Goal: Contribute content: Contribute content

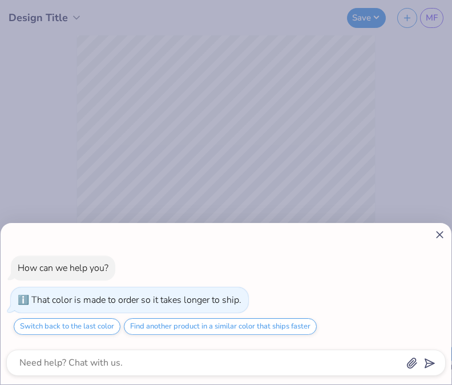
click at [436, 237] on icon at bounding box center [440, 235] width 12 height 12
type textarea "x"
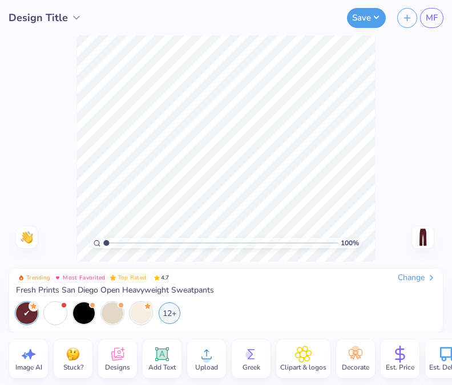
click at [123, 350] on icon at bounding box center [117, 354] width 13 height 13
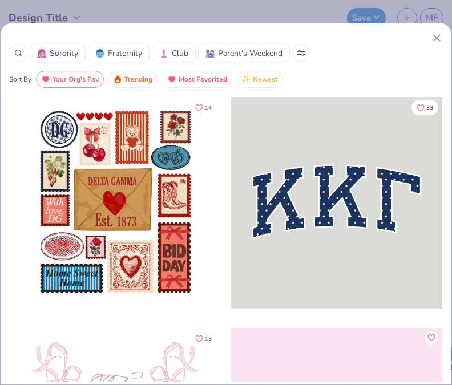
click at [160, 58] on img at bounding box center [163, 53] width 9 height 9
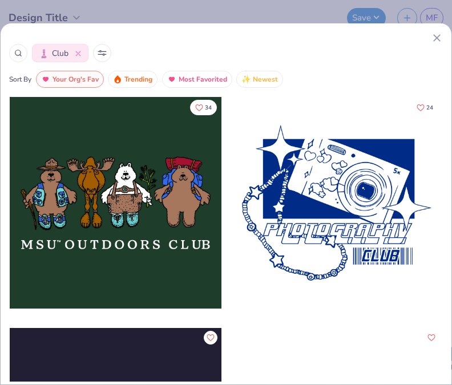
click at [438, 38] on line at bounding box center [437, 38] width 6 height 6
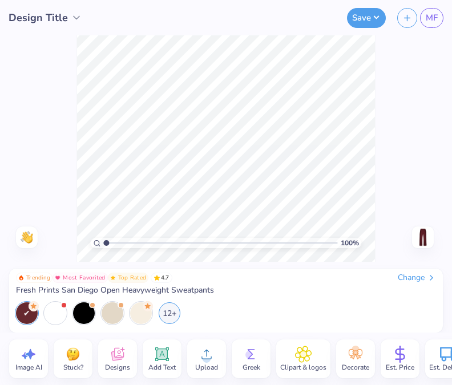
click at [155, 363] on span "Add Text" at bounding box center [161, 367] width 27 height 9
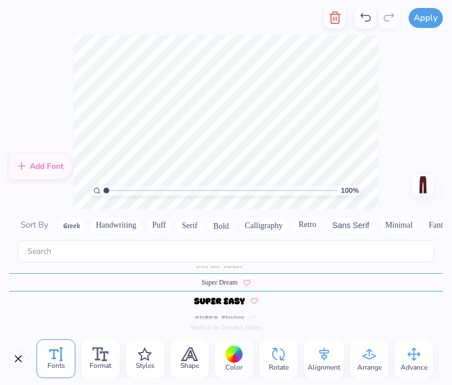
scroll to position [4971, 0]
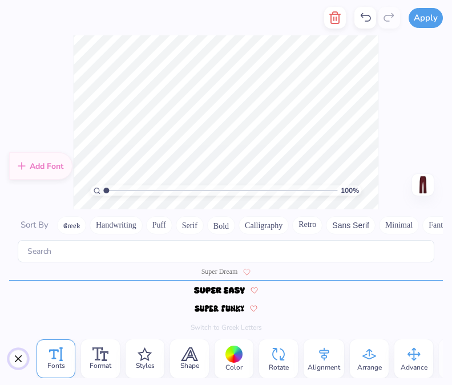
click at [20, 358] on button "Close" at bounding box center [18, 359] width 18 height 18
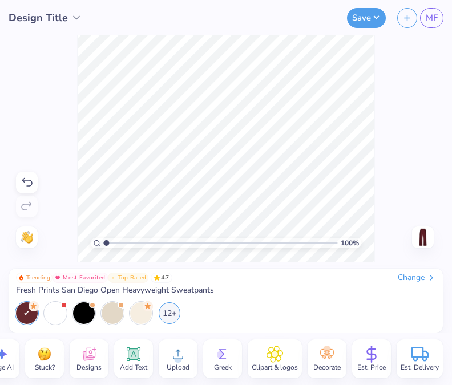
scroll to position [0, 0]
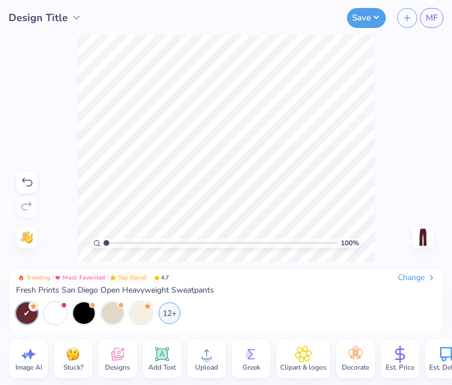
click at [169, 352] on icon at bounding box center [161, 354] width 17 height 17
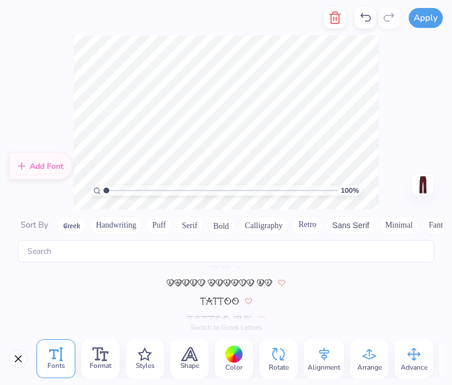
scroll to position [5078, 0]
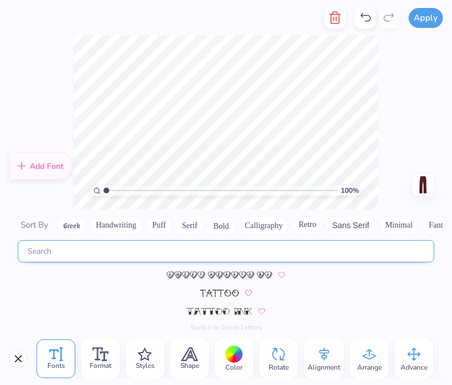
click at [253, 249] on input "text" at bounding box center [226, 251] width 416 height 22
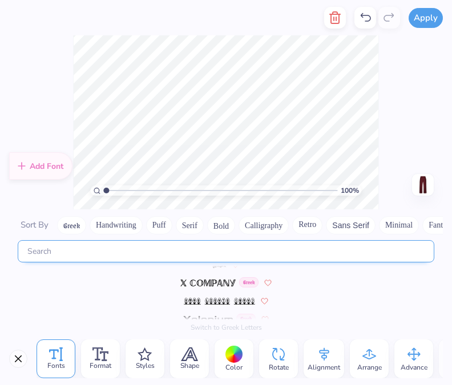
scroll to position [5629, 0]
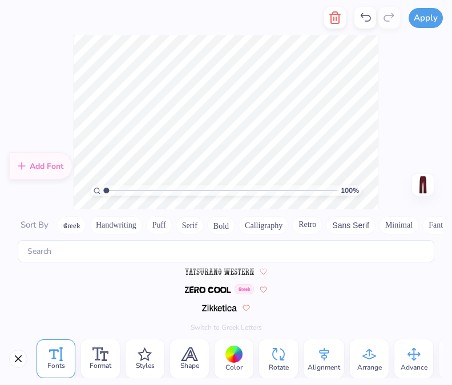
click at [164, 227] on button "Puff" at bounding box center [159, 225] width 26 height 18
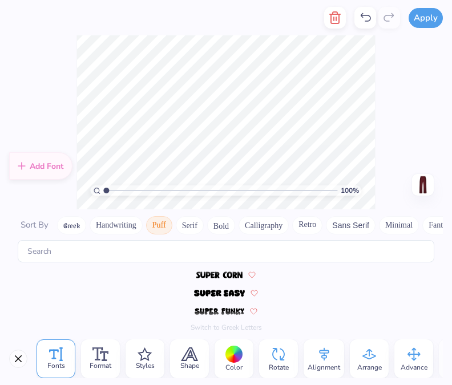
scroll to position [226, 0]
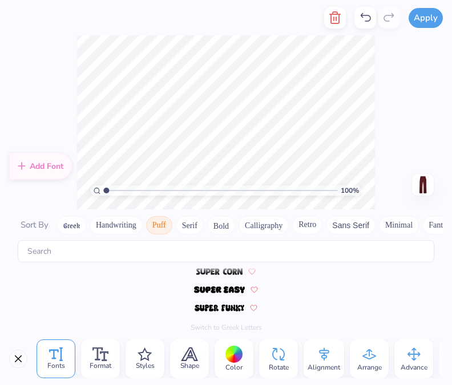
click at [190, 228] on button "Serif" at bounding box center [190, 225] width 28 height 18
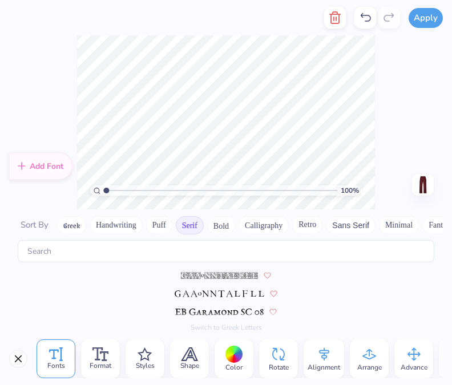
scroll to position [715, 0]
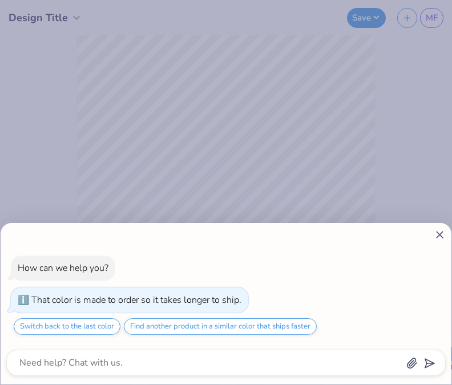
click at [438, 234] on line at bounding box center [439, 235] width 6 height 6
type textarea "x"
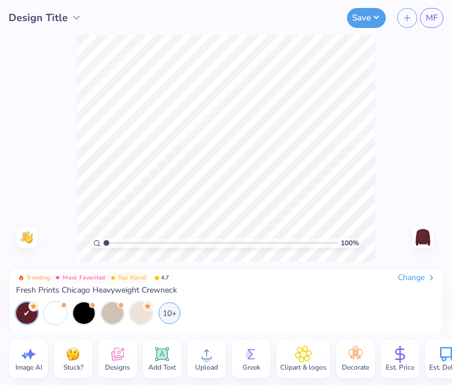
click at [166, 354] on icon at bounding box center [162, 354] width 14 height 14
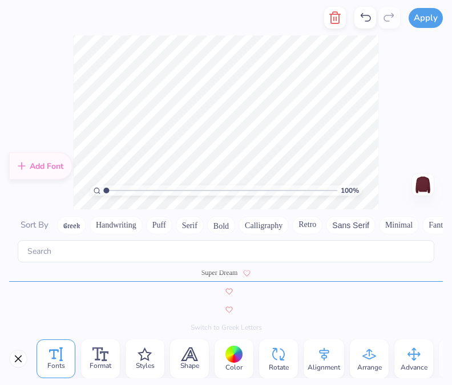
scroll to position [4971, 0]
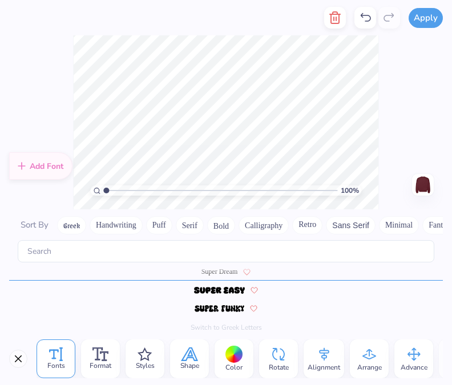
click at [197, 361] on span "Shape" at bounding box center [189, 365] width 19 height 9
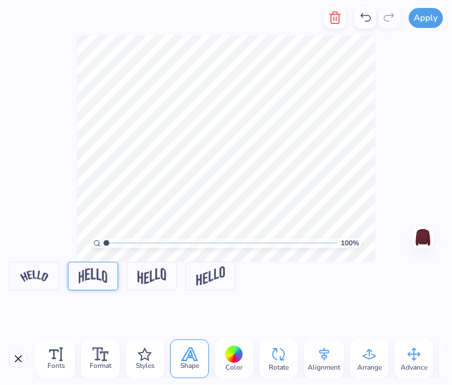
click at [90, 281] on img at bounding box center [93, 275] width 29 height 15
click at [62, 354] on div "Fonts" at bounding box center [56, 358] width 39 height 39
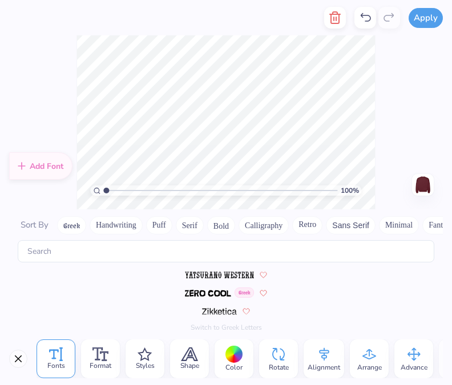
scroll to position [5629, 0]
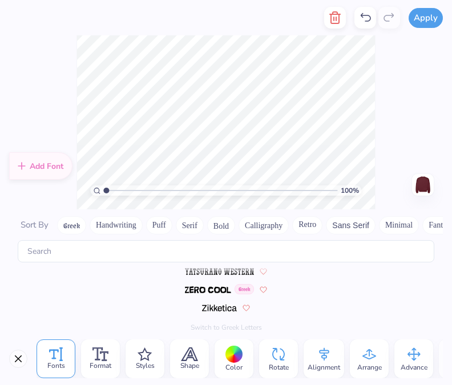
click at [131, 228] on button "Handwriting" at bounding box center [116, 225] width 53 height 18
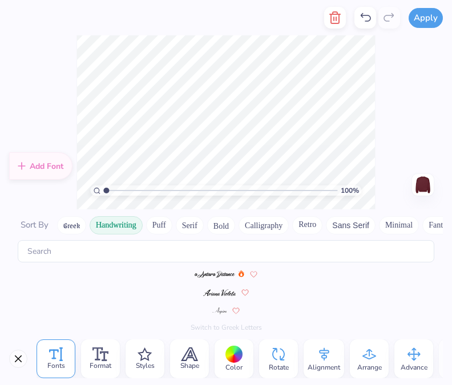
scroll to position [0, 0]
click at [189, 227] on button "Serif" at bounding box center [190, 225] width 28 height 18
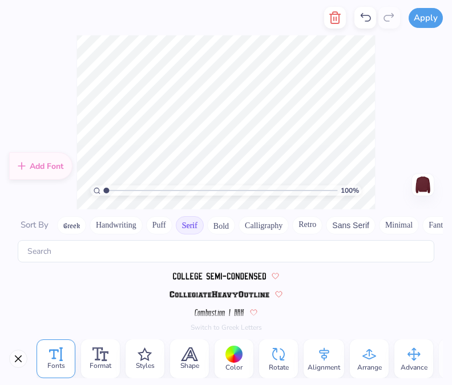
scroll to position [314, 0]
click at [224, 290] on img at bounding box center [219, 293] width 100 height 7
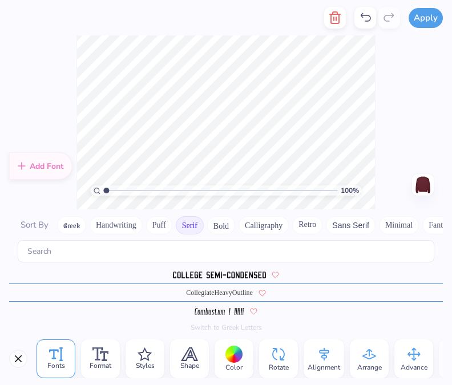
scroll to position [9, 5]
type textarea "DANCING [PERSON_NAME]"
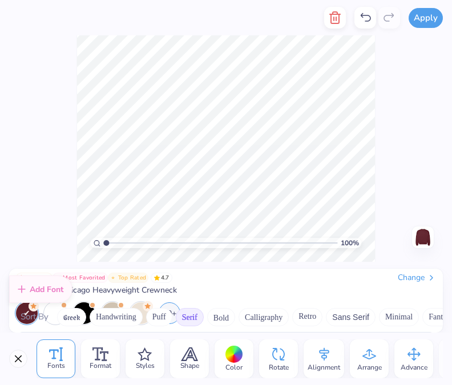
scroll to position [316, 0]
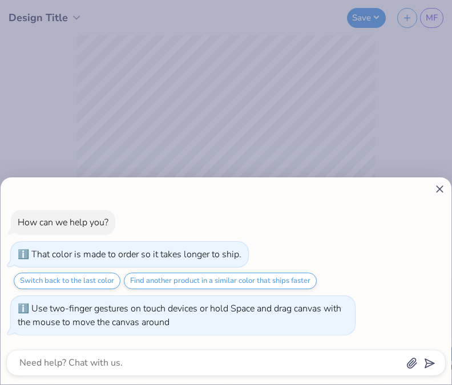
type input "1.00023656854443"
click at [332, 83] on div "How can we help you? That color is made to order so it takes longer to ship. Sw…" at bounding box center [226, 192] width 452 height 385
type textarea "x"
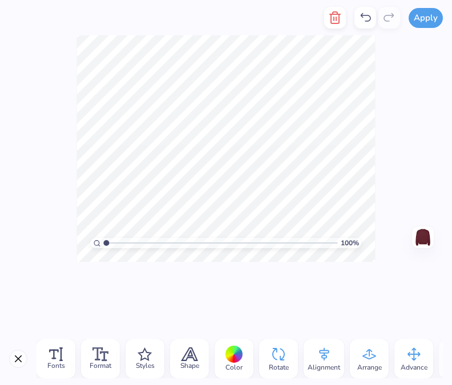
type input "1"
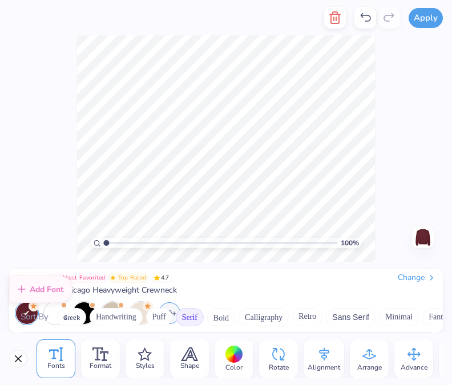
scroll to position [335, 0]
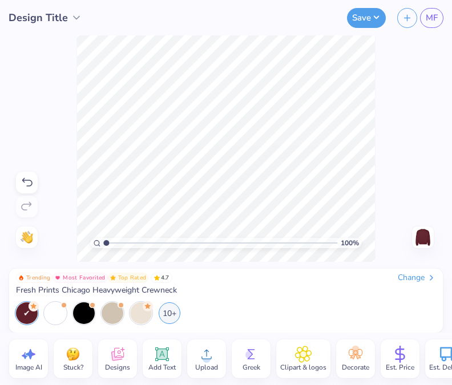
click at [160, 353] on icon at bounding box center [162, 354] width 11 height 11
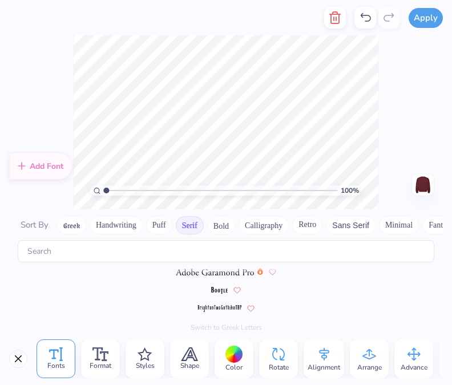
scroll to position [0, 0]
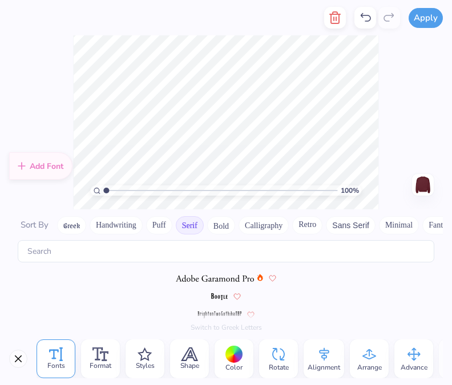
click at [137, 225] on button "Handwriting" at bounding box center [116, 225] width 53 height 18
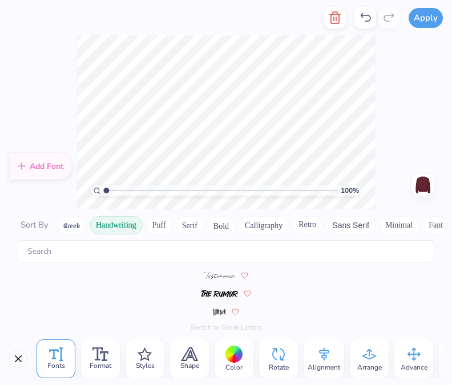
scroll to position [460, 0]
click at [188, 225] on button "Serif" at bounding box center [190, 225] width 28 height 18
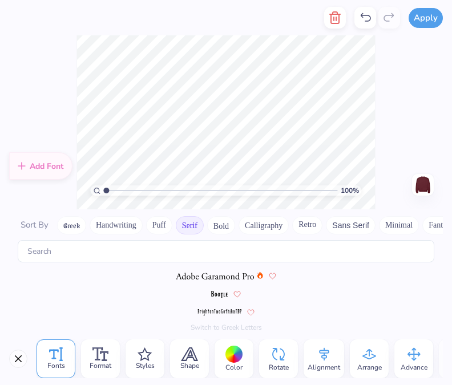
scroll to position [0, 0]
click at [233, 278] on img at bounding box center [215, 278] width 78 height 7
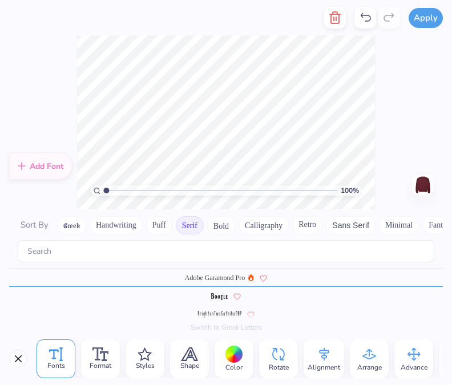
scroll to position [9, 2]
type textarea "T"
type textarea "EXEC BOARD '25-'26"
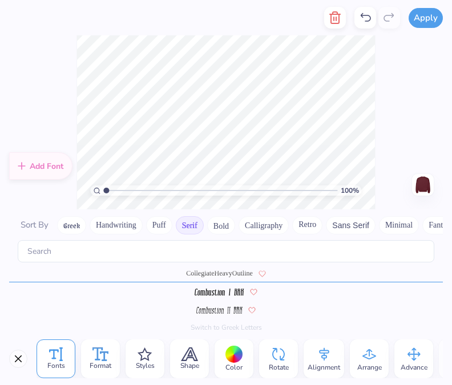
scroll to position [314, 0]
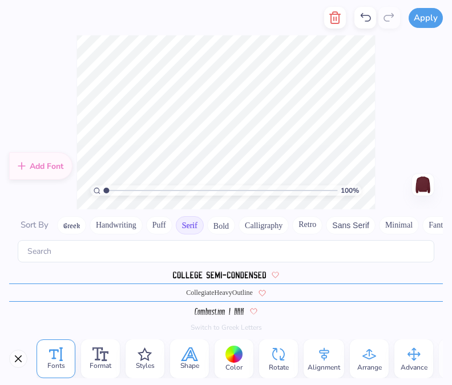
click at [184, 351] on icon at bounding box center [189, 354] width 15 height 13
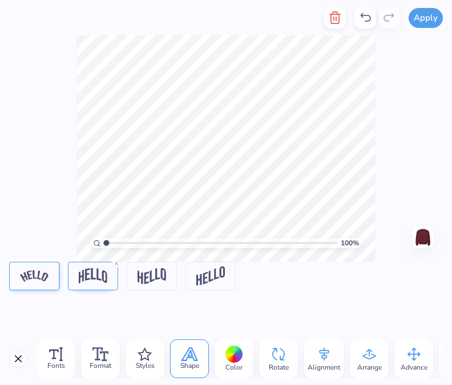
click at [45, 274] on img at bounding box center [34, 275] width 29 height 11
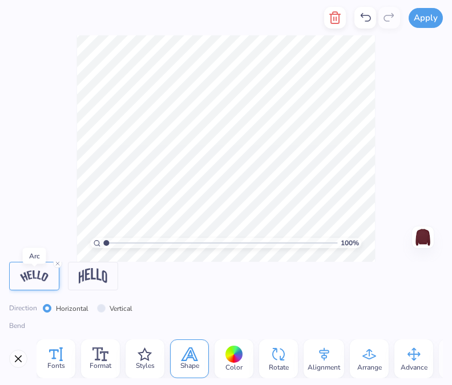
click at [63, 344] on div "Fonts" at bounding box center [56, 358] width 39 height 39
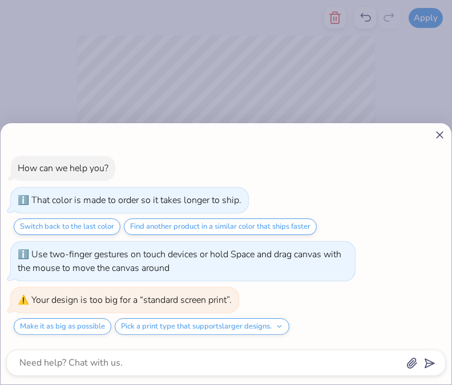
scroll to position [335, 0]
click at [440, 134] on icon at bounding box center [440, 135] width 12 height 12
type textarea "x"
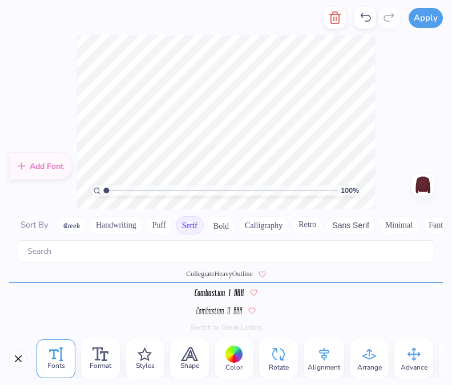
scroll to position [314, 0]
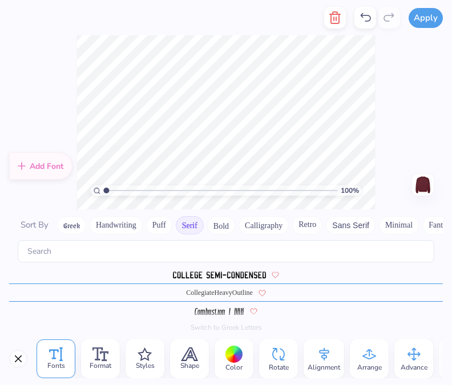
click at [133, 225] on button "Handwriting" at bounding box center [116, 225] width 53 height 18
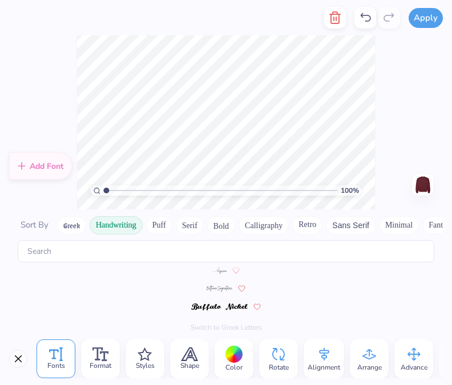
scroll to position [0, 0]
click at [226, 296] on img at bounding box center [219, 296] width 33 height 7
type textarea "D"
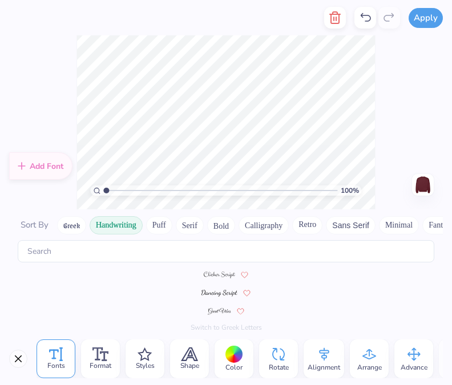
type textarea "Dancing [PERSON_NAME]"
click at [222, 278] on span at bounding box center [219, 274] width 31 height 10
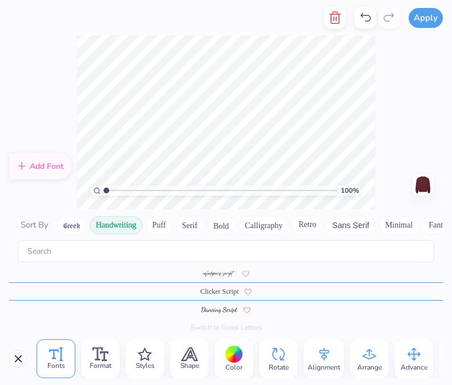
scroll to position [95, 0]
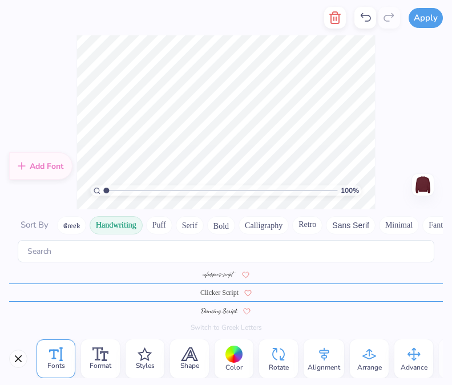
click at [219, 309] on img at bounding box center [219, 311] width 36 height 7
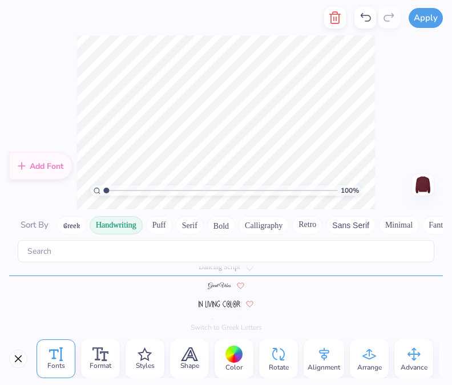
scroll to position [131, 0]
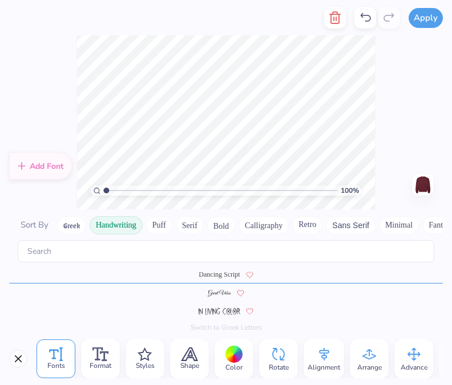
click at [226, 299] on div at bounding box center [226, 292] width 434 height 18
click at [183, 350] on icon at bounding box center [189, 354] width 17 height 14
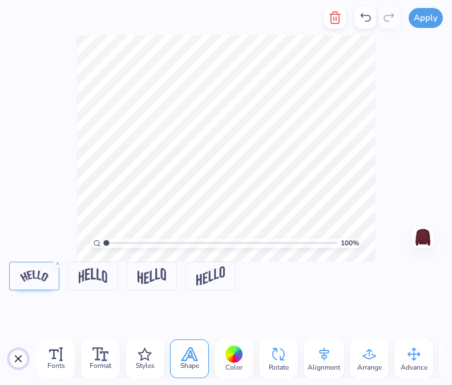
click at [23, 358] on button "Close" at bounding box center [18, 359] width 18 height 18
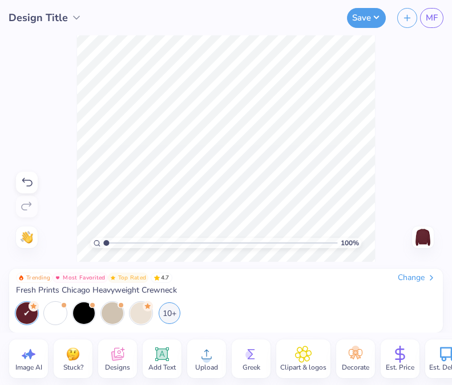
click at [171, 354] on div "Add Text" at bounding box center [162, 358] width 39 height 39
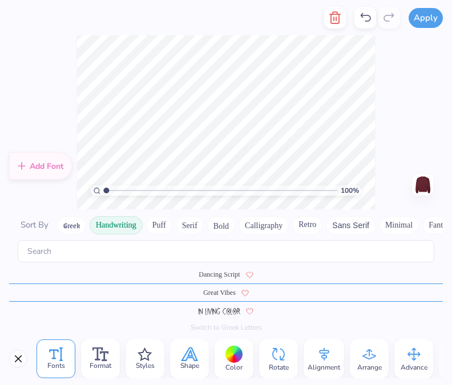
click at [181, 351] on icon at bounding box center [189, 354] width 17 height 14
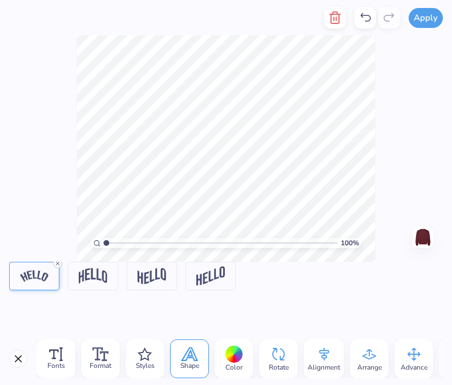
click at [58, 262] on icon at bounding box center [57, 263] width 7 height 7
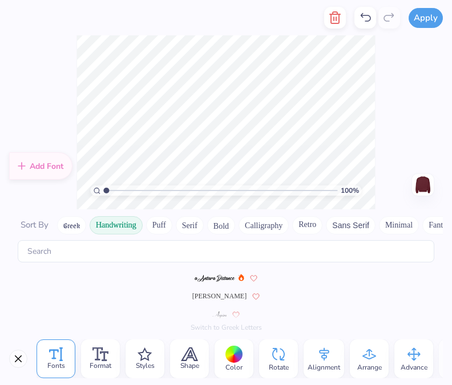
scroll to position [9, 2]
type textarea "E"
type textarea "e"
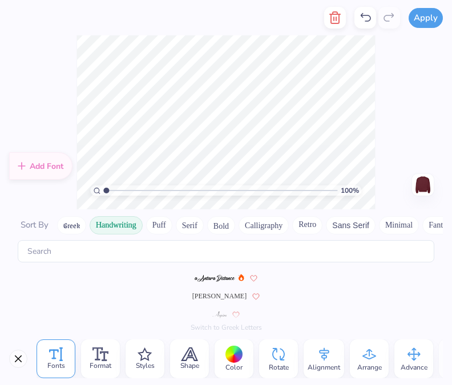
type textarea "Executive Board"
